Goal: Task Accomplishment & Management: Complete application form

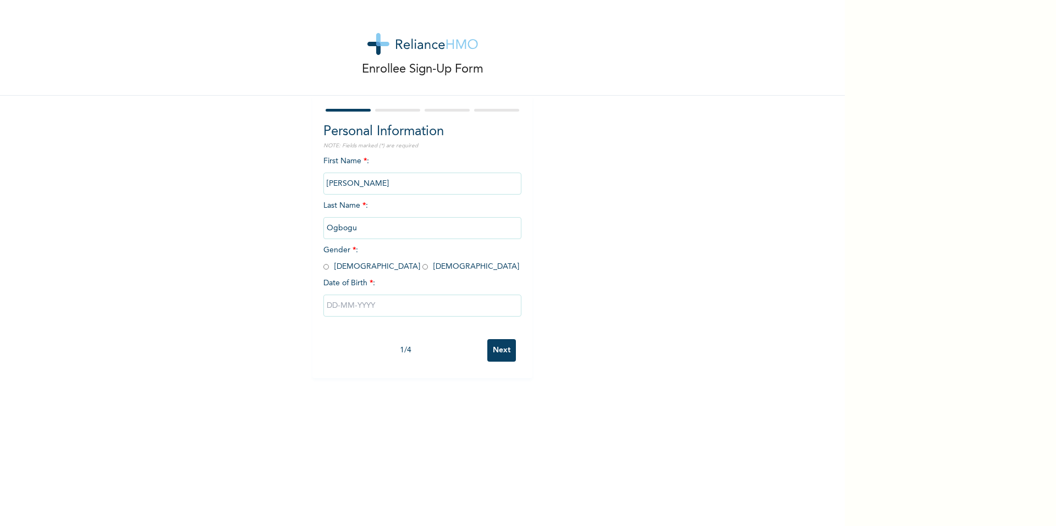
click at [323, 262] on input "radio" at bounding box center [325, 267] width 5 height 10
radio input "true"
click at [327, 304] on input "text" at bounding box center [422, 306] width 198 height 22
select select "9"
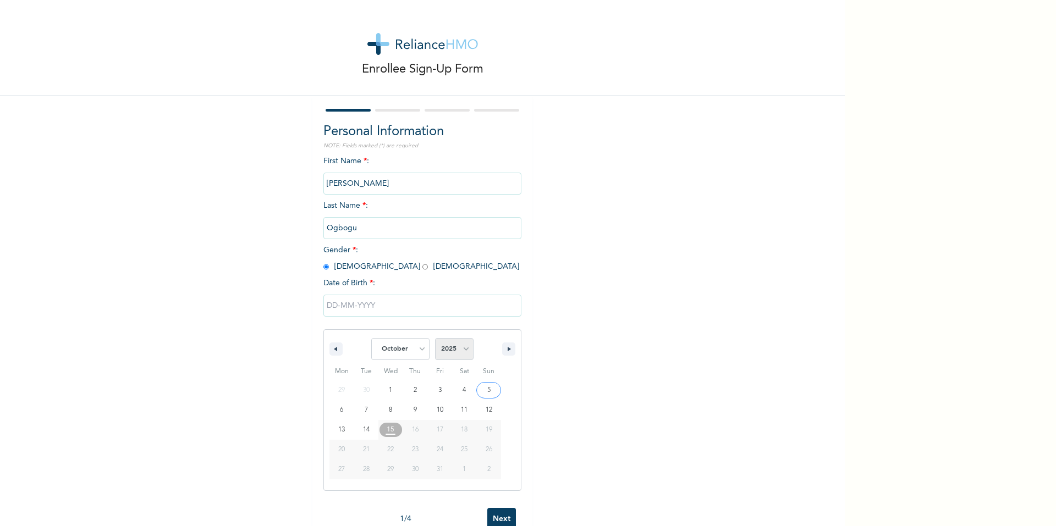
click at [455, 350] on select "2025 2024 2023 2022 2021 2020 2019 2018 2017 2016 2015 2014 2013 2012 2011 2010…" at bounding box center [454, 349] width 38 height 22
select select "2001"
click at [435, 339] on select "2025 2024 2023 2022 2021 2020 2019 2018 2017 2016 2015 2014 2013 2012 2011 2010…" at bounding box center [454, 349] width 38 height 22
click at [415, 349] on select "January February March April May June July August September October November De…" at bounding box center [400, 349] width 58 height 22
select select "3"
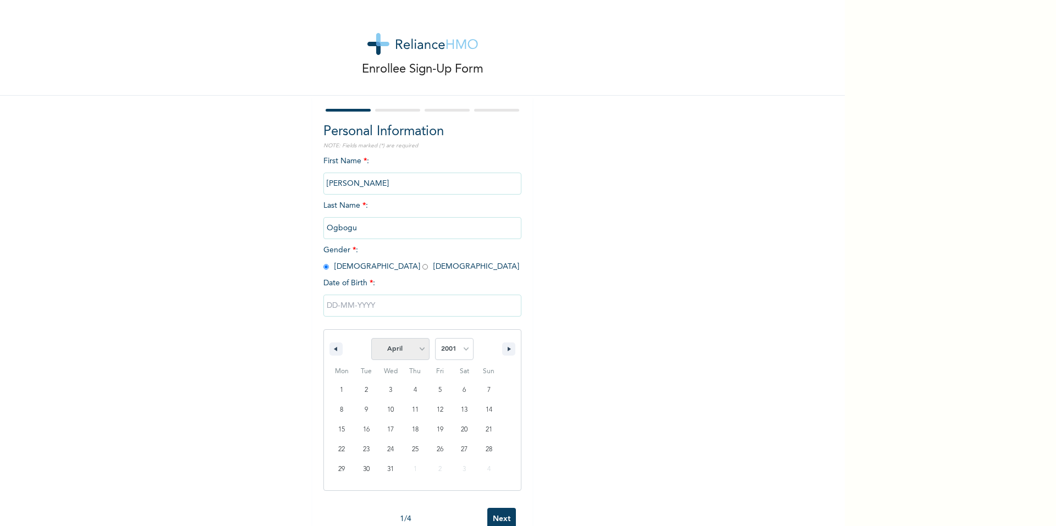
click at [371, 339] on select "January February March April May June July August September October November De…" at bounding box center [400, 349] width 58 height 22
type input "[DATE]"
click at [494, 354] on input "Next" at bounding box center [501, 350] width 29 height 23
click at [323, 269] on input "radio" at bounding box center [325, 267] width 5 height 10
radio input "true"
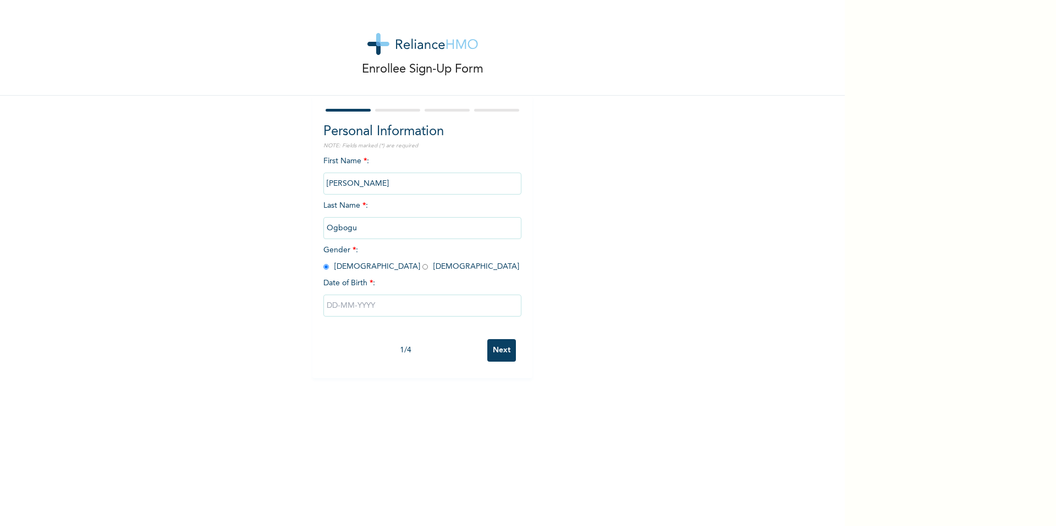
click at [420, 309] on input "text" at bounding box center [422, 306] width 198 height 22
select select "9"
click at [453, 348] on select "2025 2024 2023 2022 2021 2020 2019 2018 2017 2016 2015 2014 2013 2012 2011 2010…" at bounding box center [454, 349] width 38 height 22
select select "2001"
click at [435, 339] on select "2025 2024 2023 2022 2021 2020 2019 2018 2017 2016 2015 2014 2013 2012 2011 2010…" at bounding box center [454, 349] width 38 height 22
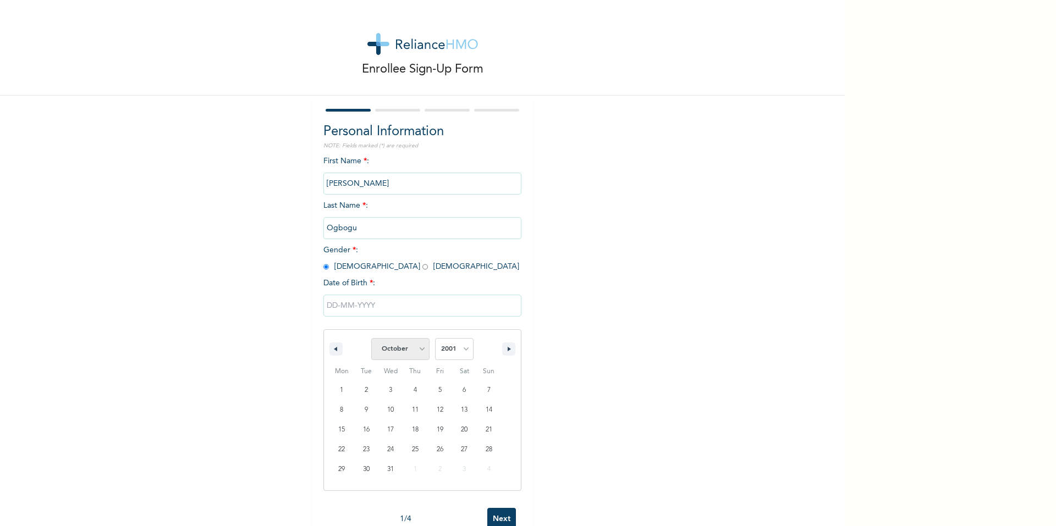
click at [403, 344] on select "January February March April May June July August September October November De…" at bounding box center [400, 349] width 58 height 22
select select "3"
click at [371, 339] on select "January February March April May June July August September October November De…" at bounding box center [400, 349] width 58 height 22
type input "[DATE]"
click at [503, 349] on input "Next" at bounding box center [501, 350] width 29 height 23
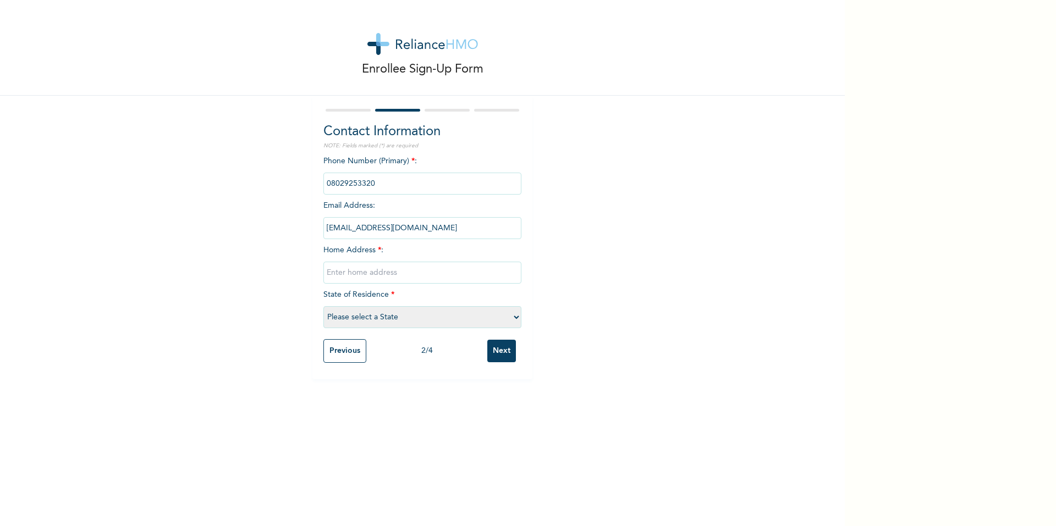
click at [451, 273] on input "text" at bounding box center [422, 273] width 198 height 22
type input "No 23 Pipeline Oriade Ajuwon Akute"
select select "25"
click at [493, 346] on input "Next" at bounding box center [501, 351] width 29 height 23
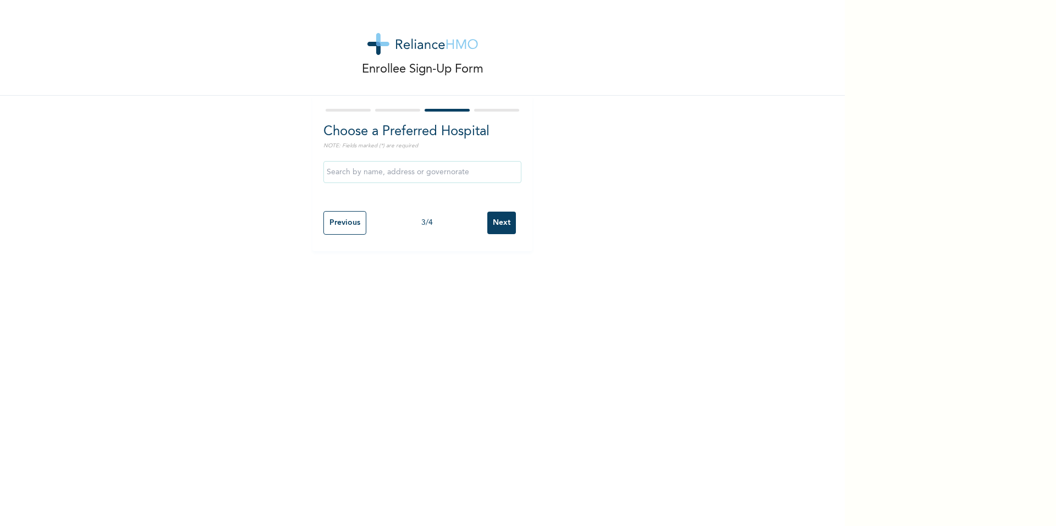
click at [422, 168] on input "text" at bounding box center [422, 172] width 198 height 22
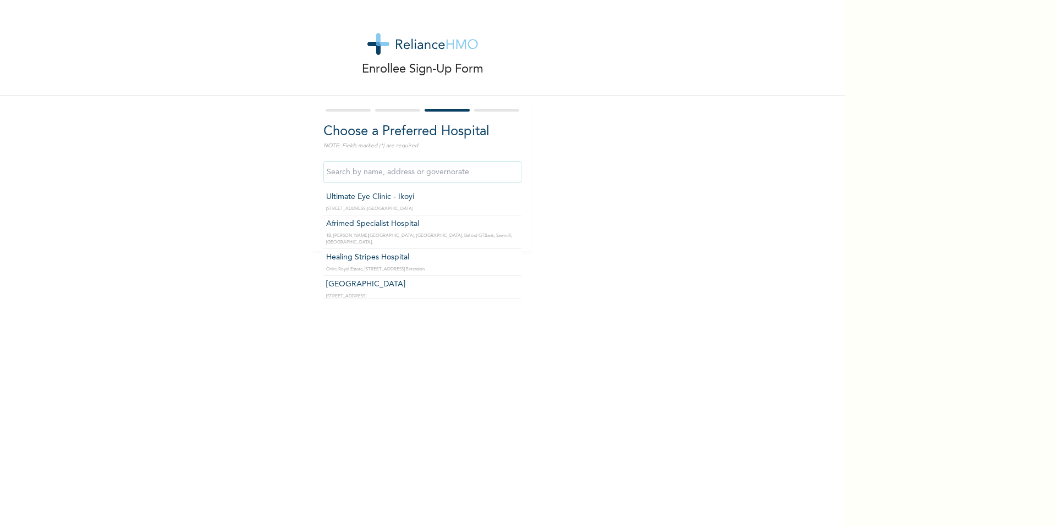
click at [422, 170] on input "text" at bounding box center [422, 172] width 198 height 22
type input "[GEOGRAPHIC_DATA]"
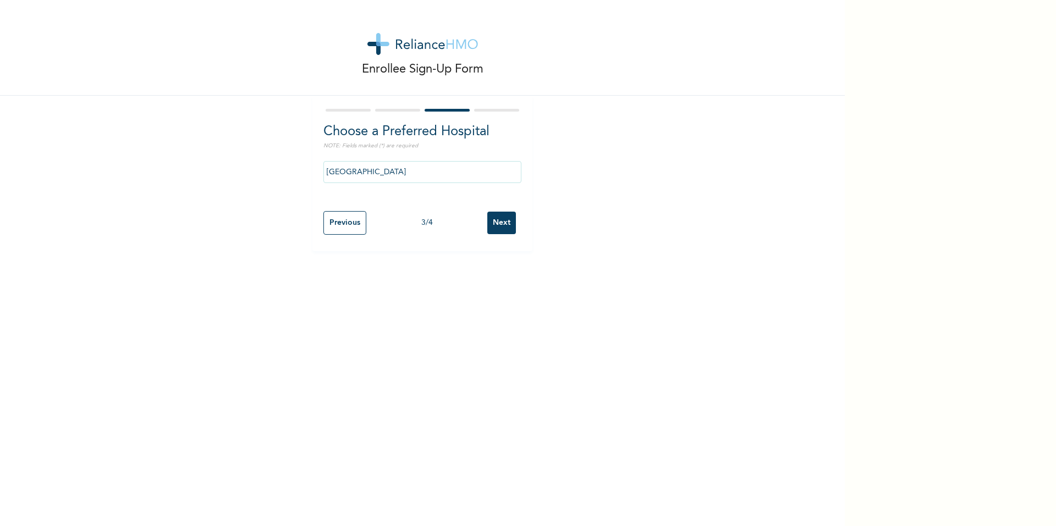
click at [496, 223] on input "Next" at bounding box center [501, 223] width 29 height 23
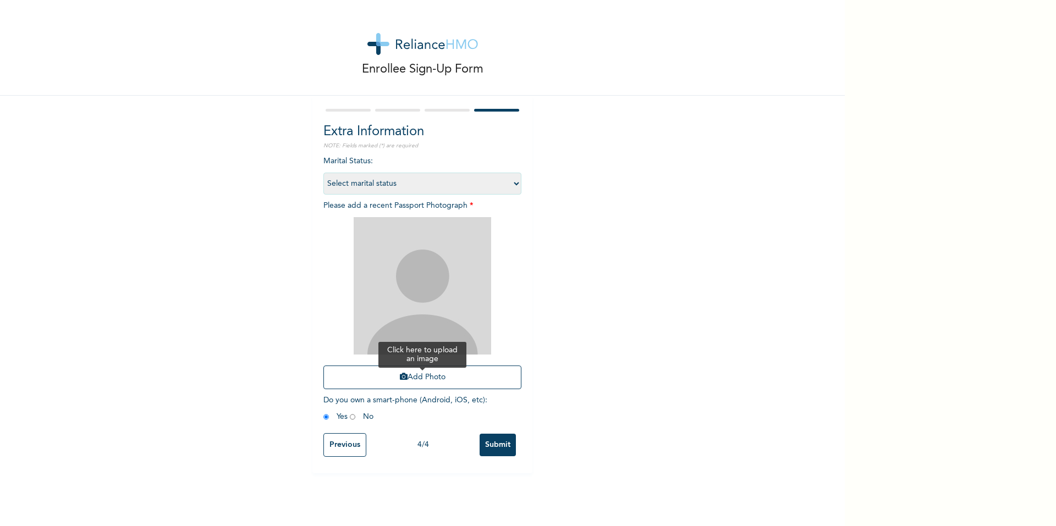
click at [415, 382] on button "Add Photo" at bounding box center [422, 378] width 198 height 24
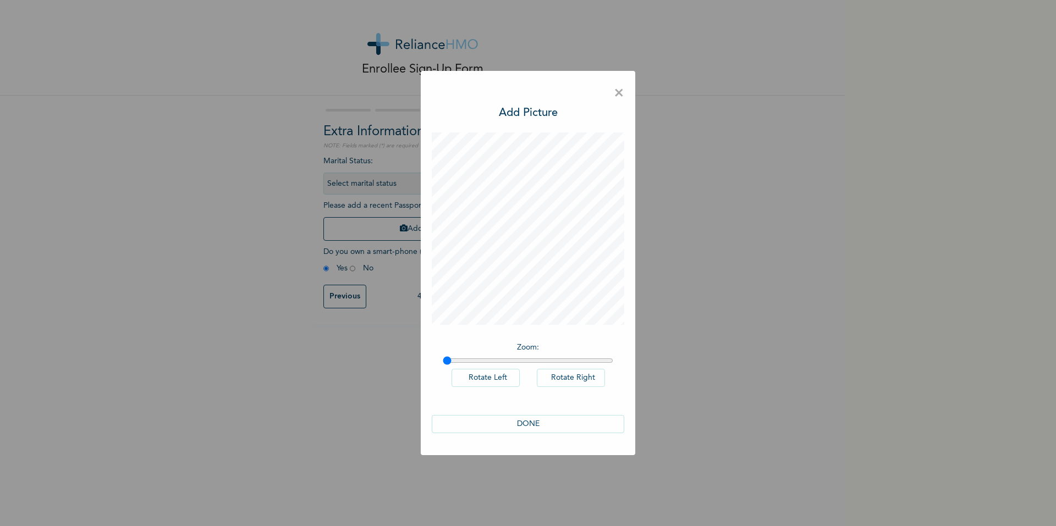
click at [522, 330] on div "Zoom : Rotate Left Rotate Right DONE" at bounding box center [528, 289] width 192 height 312
drag, startPoint x: 444, startPoint y: 359, endPoint x: 459, endPoint y: 363, distance: 15.5
type input "1.07"
click at [459, 363] on input "range" at bounding box center [528, 360] width 170 height 9
click at [515, 426] on button "DONE" at bounding box center [528, 424] width 192 height 18
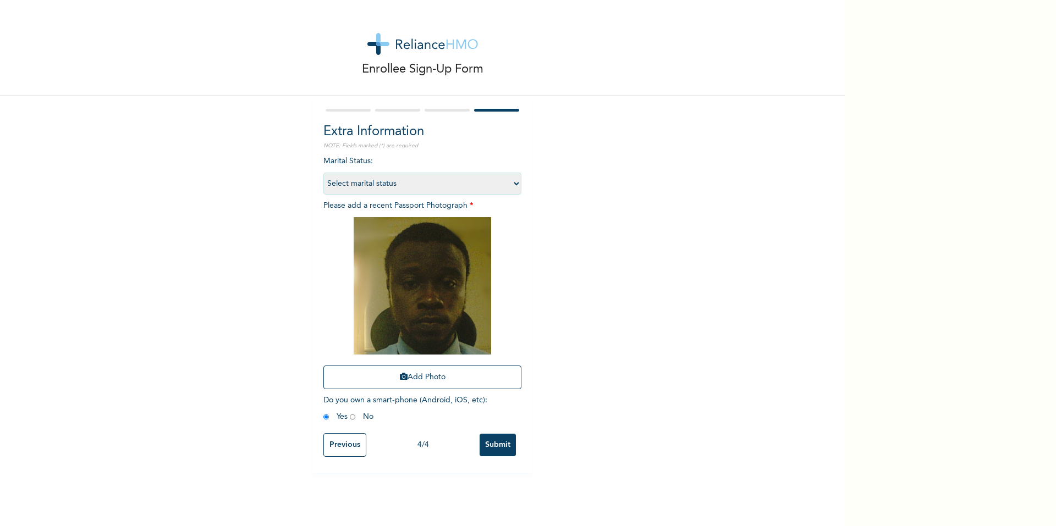
click at [494, 441] on input "Submit" at bounding box center [498, 445] width 36 height 23
